Goal: Information Seeking & Learning: Learn about a topic

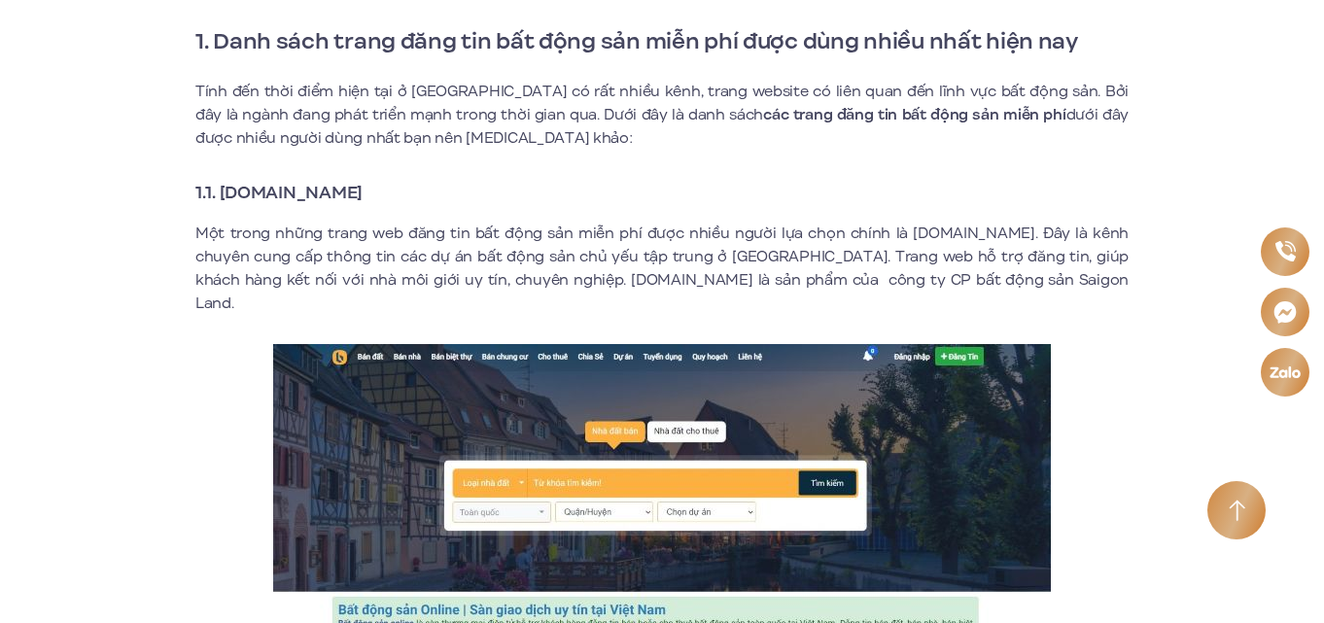
scroll to position [875, 0]
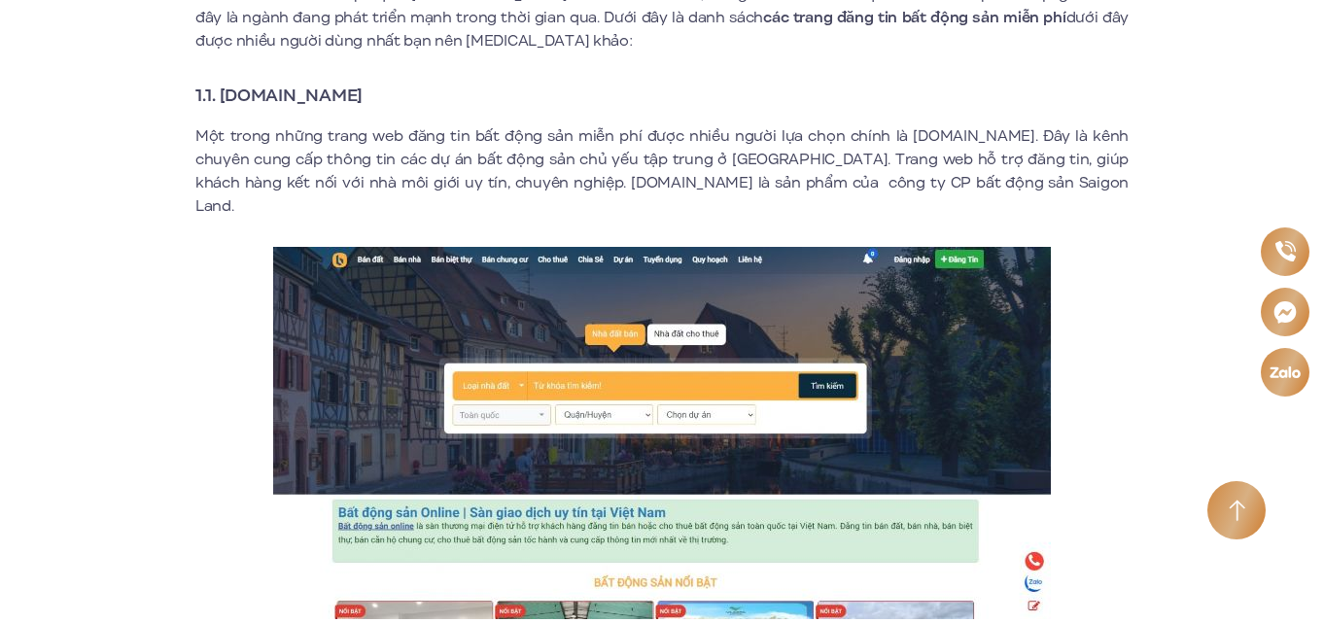
drag, startPoint x: 222, startPoint y: 98, endPoint x: 398, endPoint y: 104, distance: 176.1
click at [363, 104] on strong "1.1. [DOMAIN_NAME]" at bounding box center [278, 95] width 167 height 25
copy strong "[DOMAIN_NAME]"
click at [663, 151] on p "Một trong những trang web đăng tin bất động sản miễn phí được nhiều người lựa c…" at bounding box center [661, 170] width 933 height 93
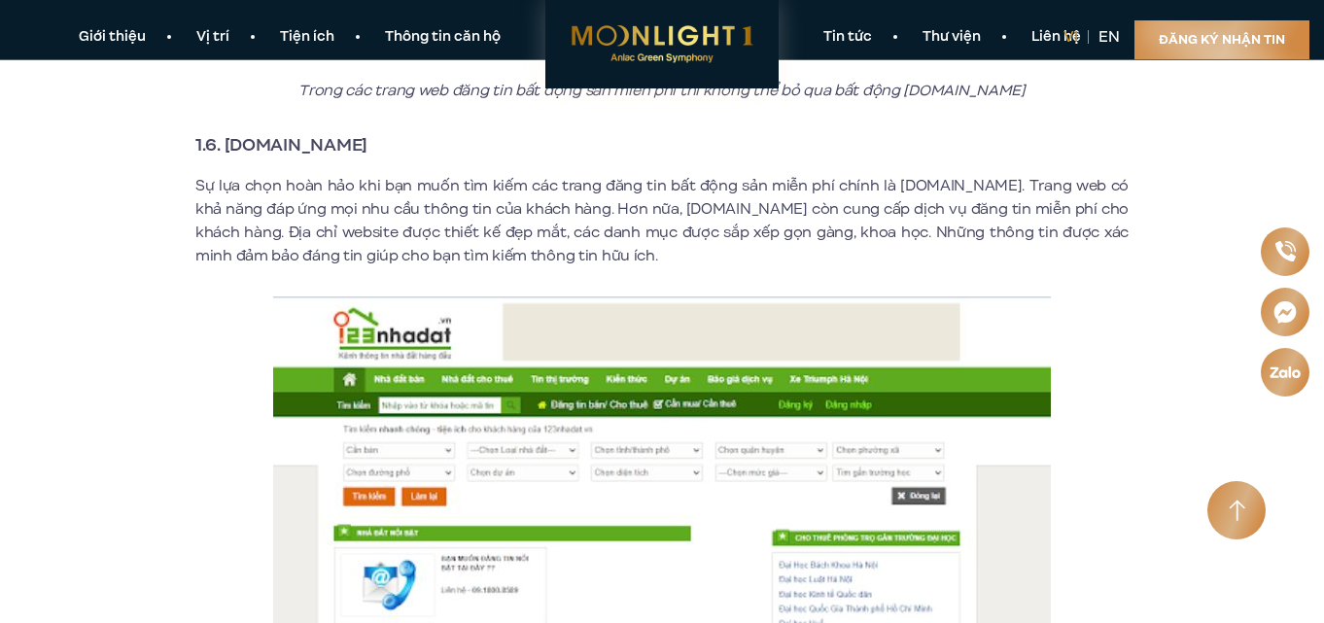
scroll to position [4084, 0]
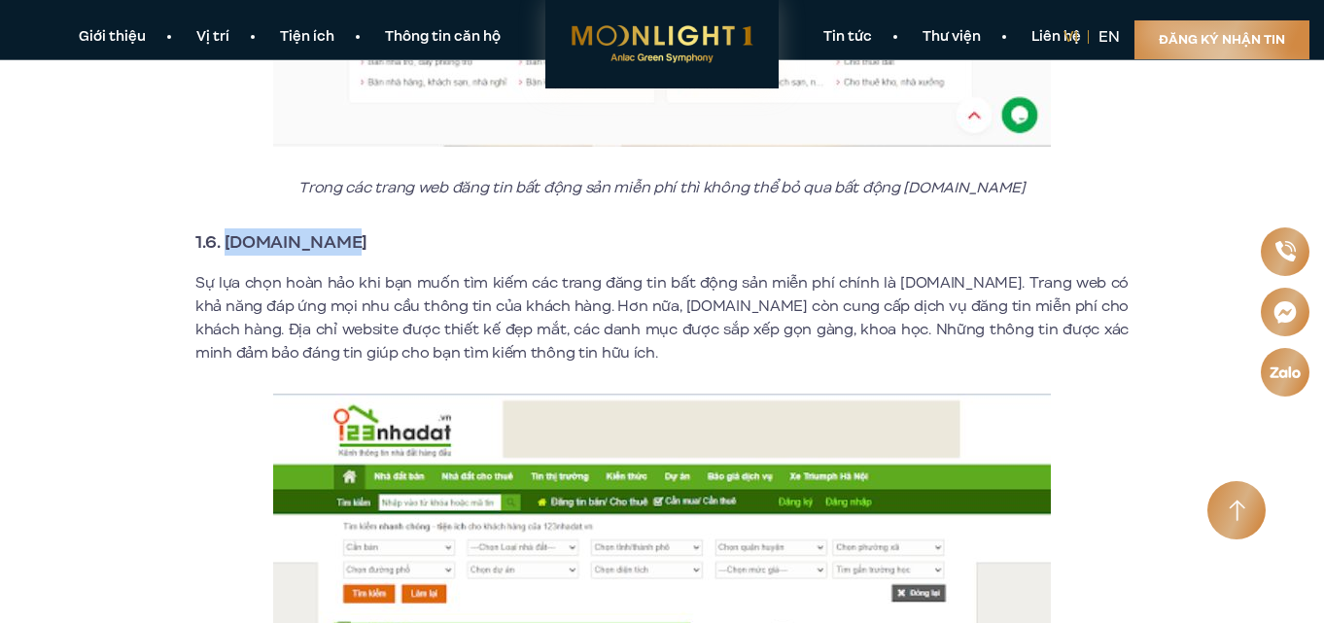
drag, startPoint x: 227, startPoint y: 222, endPoint x: 338, endPoint y: 222, distance: 111.8
click at [338, 229] on strong "1.6. [DOMAIN_NAME]" at bounding box center [281, 241] width 172 height 25
copy strong "[DOMAIN_NAME]"
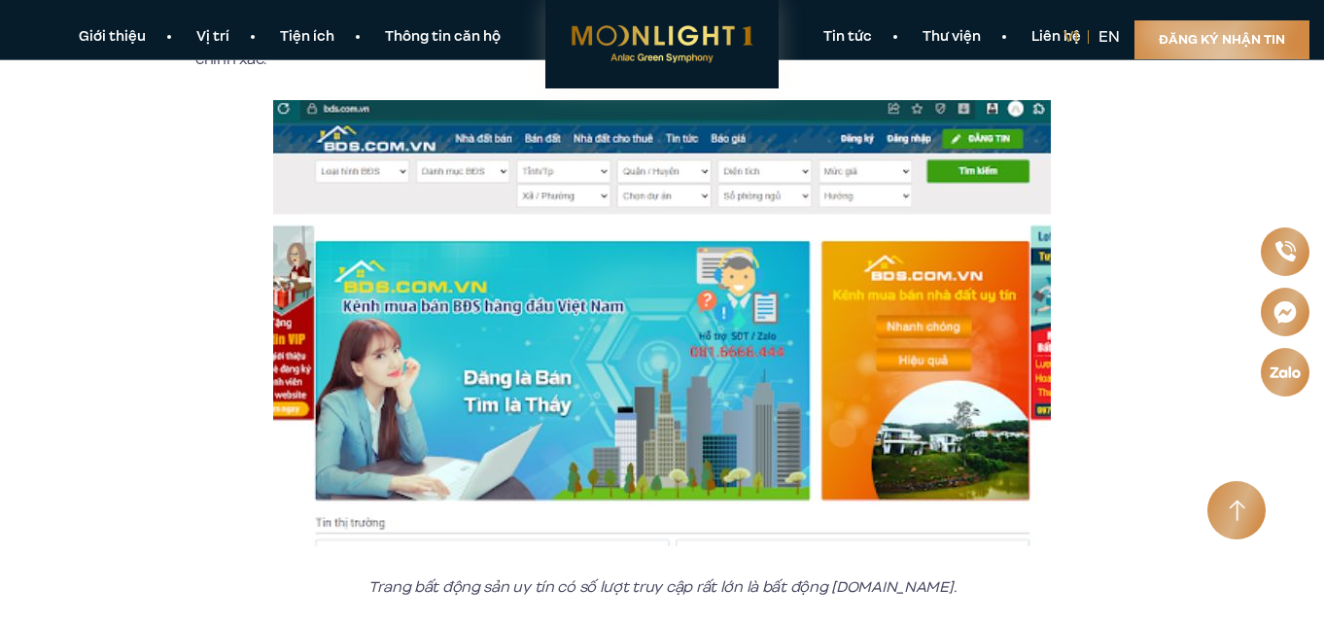
scroll to position [6807, 0]
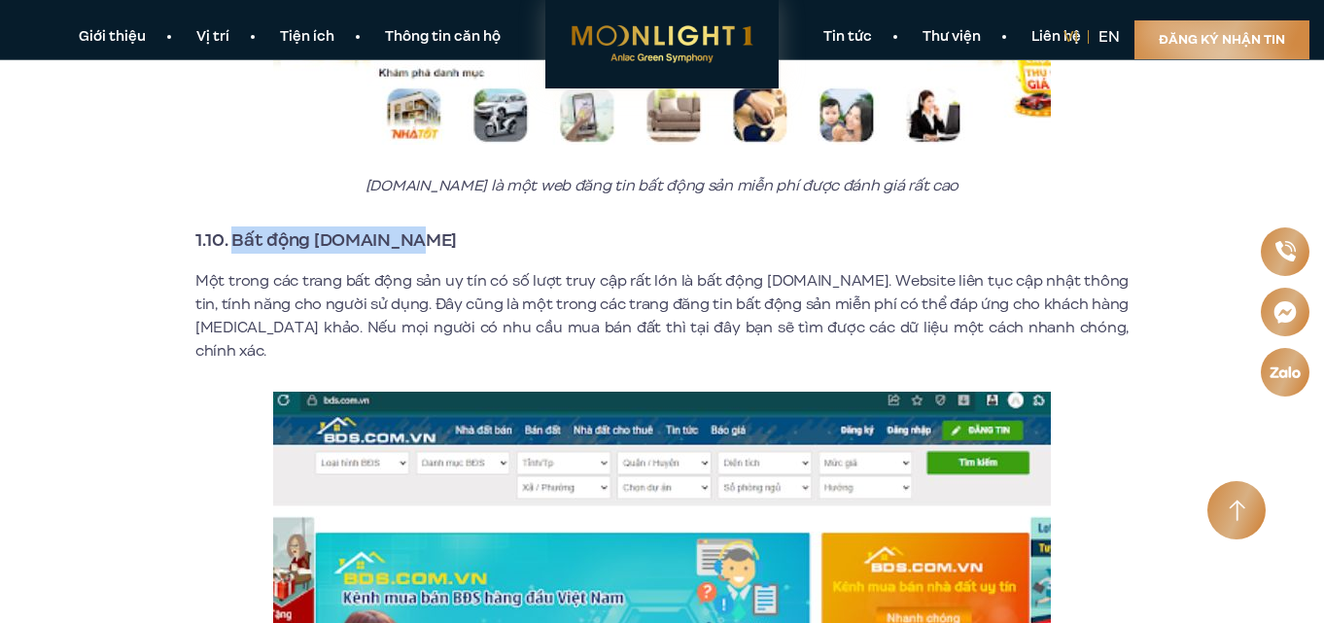
drag, startPoint x: 237, startPoint y: 220, endPoint x: 426, endPoint y: 227, distance: 188.8
click at [426, 227] on h3 "1.10. Bất động [DOMAIN_NAME]" at bounding box center [661, 240] width 933 height 27
click at [516, 269] on p "Một trong các trang bất động sản uy tín có số lượt truy cập rất lớn là bất động…" at bounding box center [661, 315] width 933 height 93
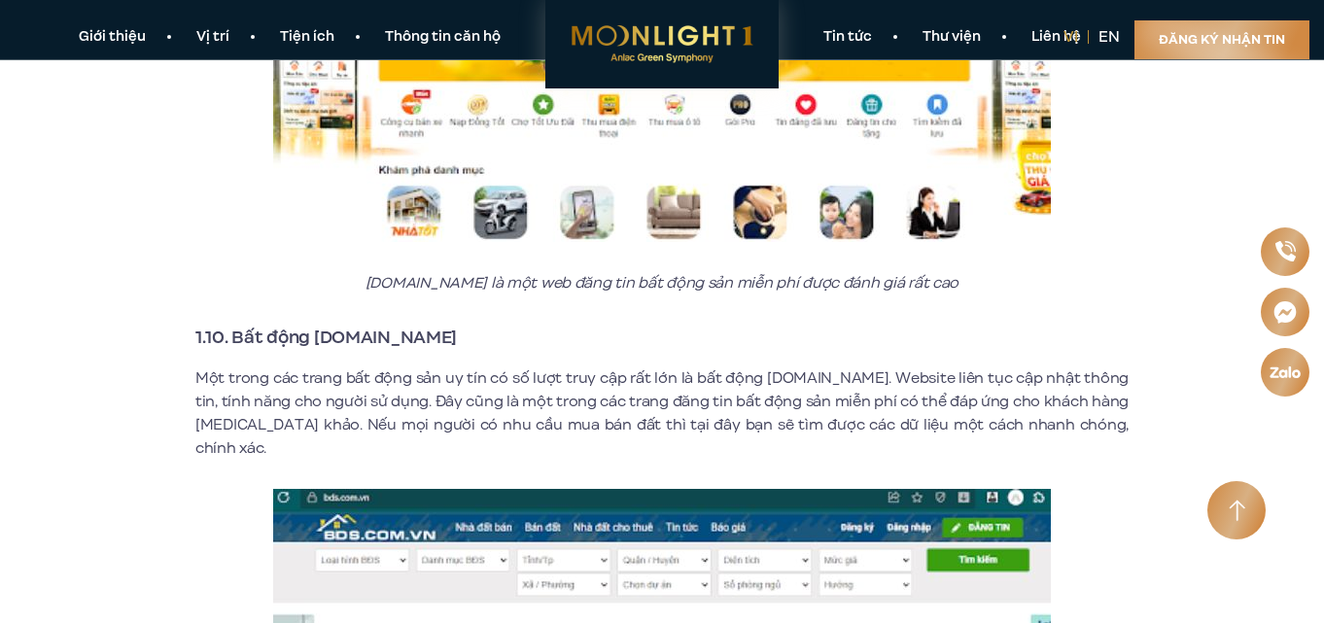
scroll to position [6612, 0]
